Goal: Task Accomplishment & Management: Use online tool/utility

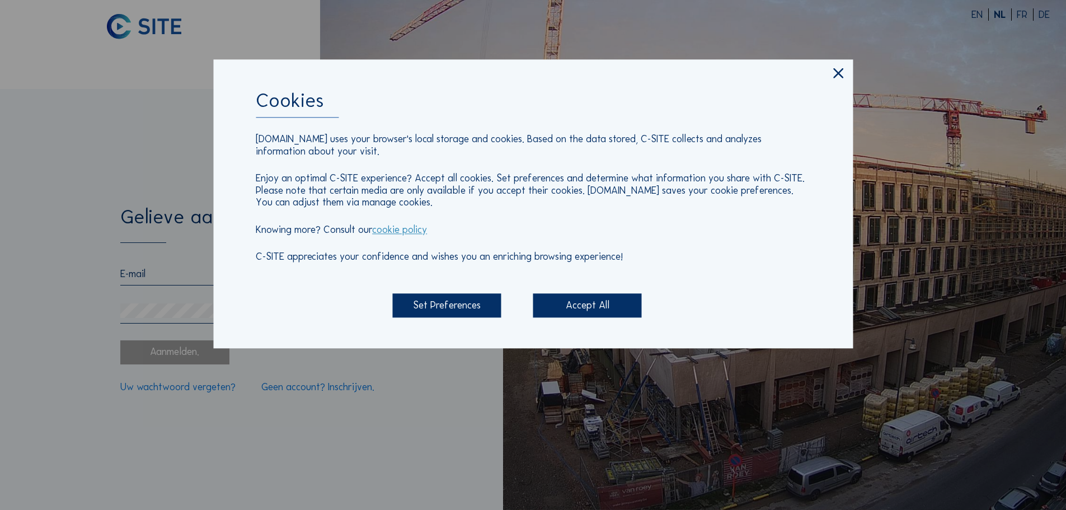
type input "[PERSON_NAME][EMAIL_ADDRESS][DOMAIN_NAME]"
click at [596, 299] on div "Accept All" at bounding box center [587, 306] width 109 height 24
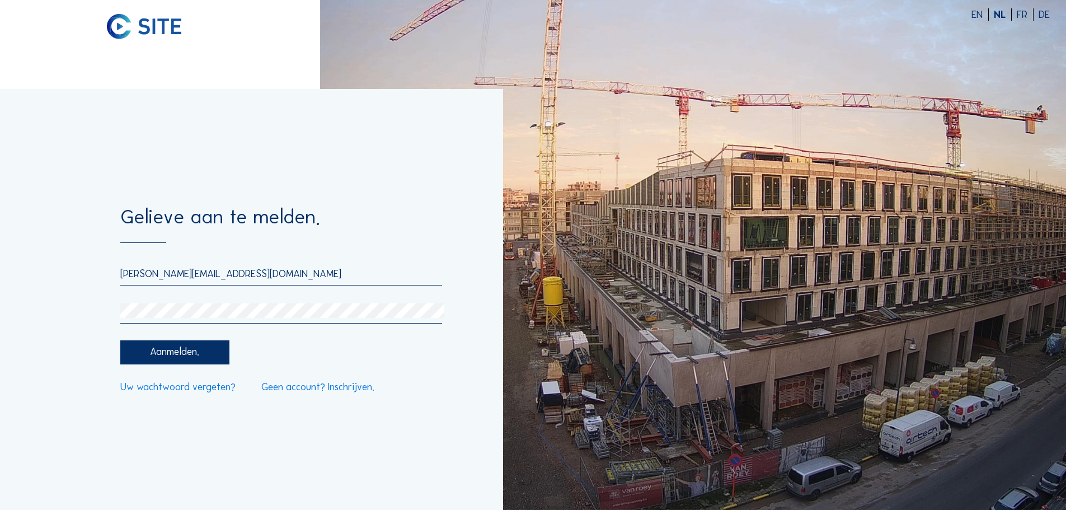
click at [189, 346] on div "Aanmelden." at bounding box center [174, 352] width 109 height 24
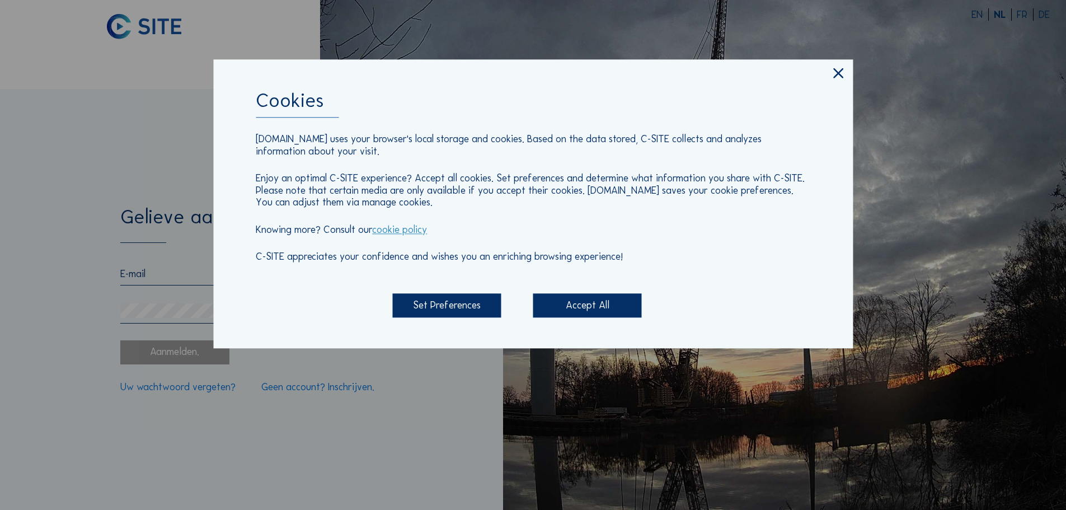
type input "[PERSON_NAME][EMAIL_ADDRESS][DOMAIN_NAME]"
click at [569, 302] on div "Accept All" at bounding box center [587, 306] width 109 height 24
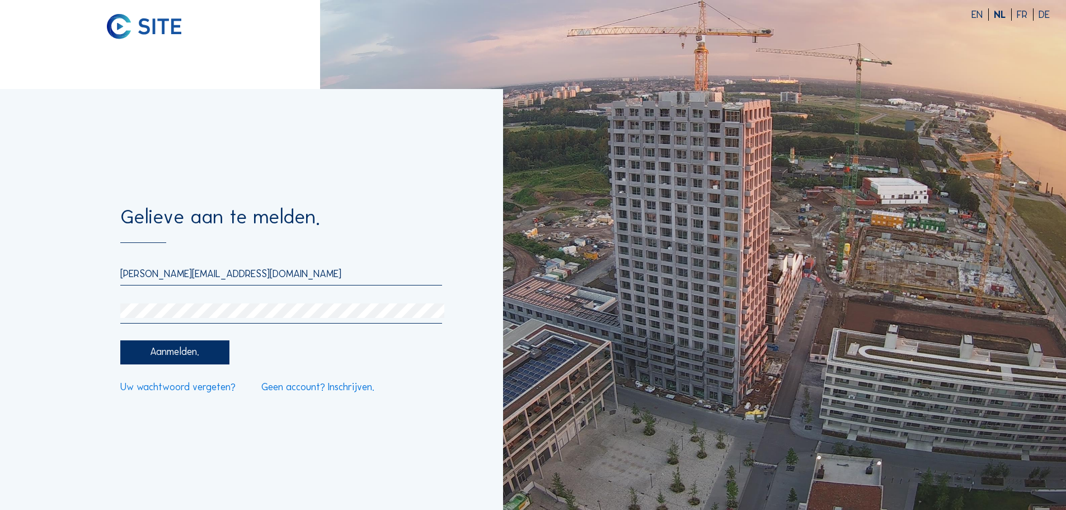
click at [183, 356] on div "Aanmelden." at bounding box center [174, 352] width 109 height 24
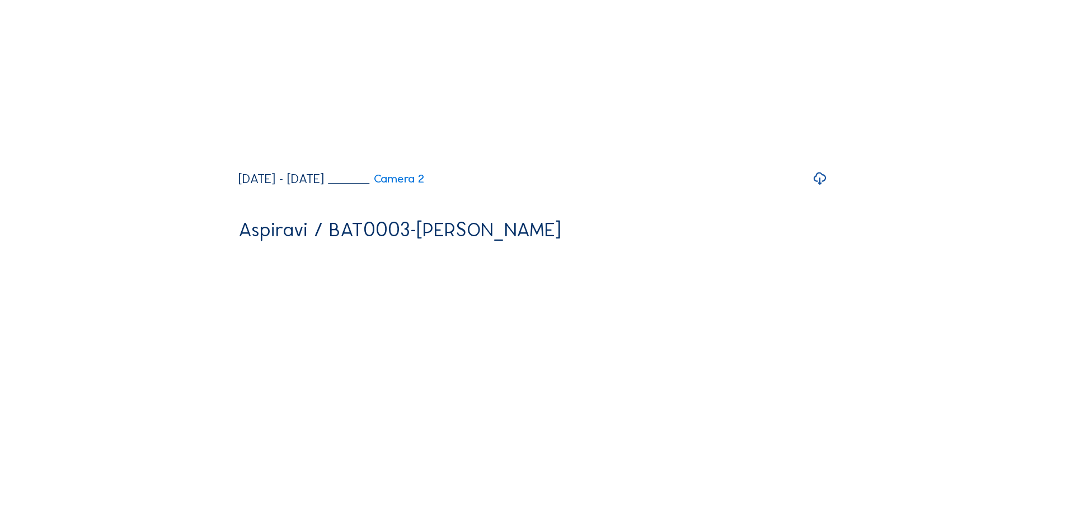
scroll to position [112, 0]
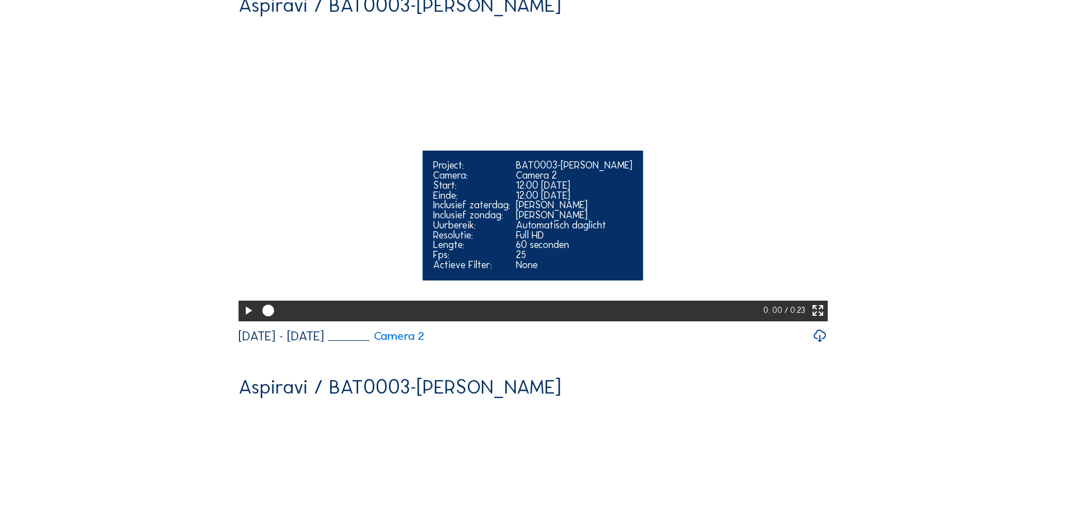
click at [238, 321] on div at bounding box center [248, 311] width 20 height 21
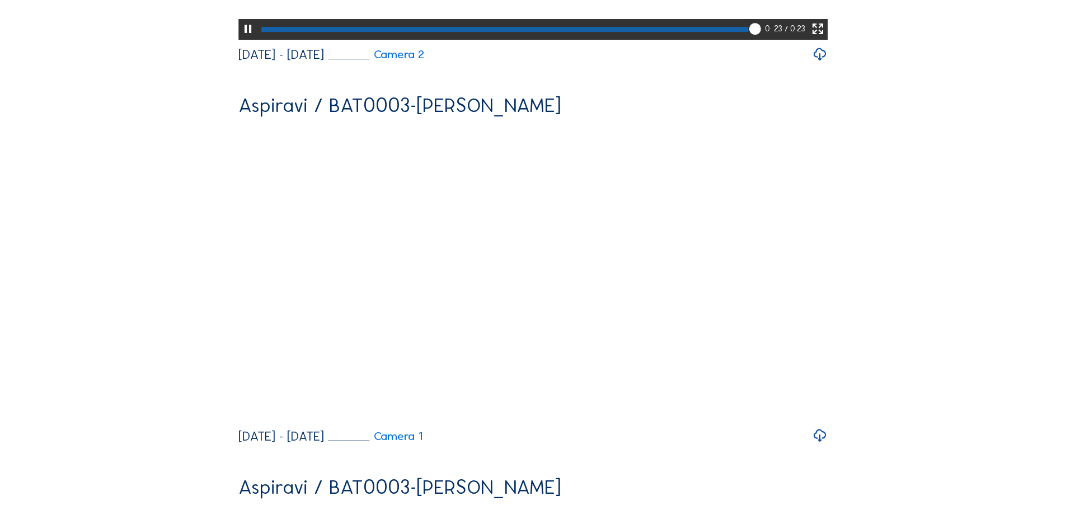
scroll to position [504, 0]
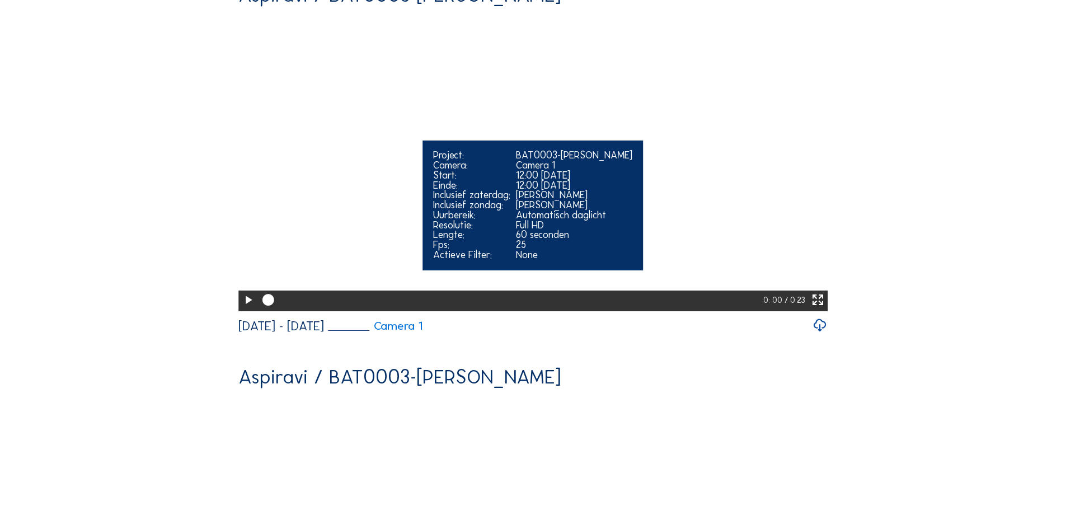
click at [247, 309] on icon at bounding box center [248, 300] width 14 height 17
